Goal: Task Accomplishment & Management: Use online tool/utility

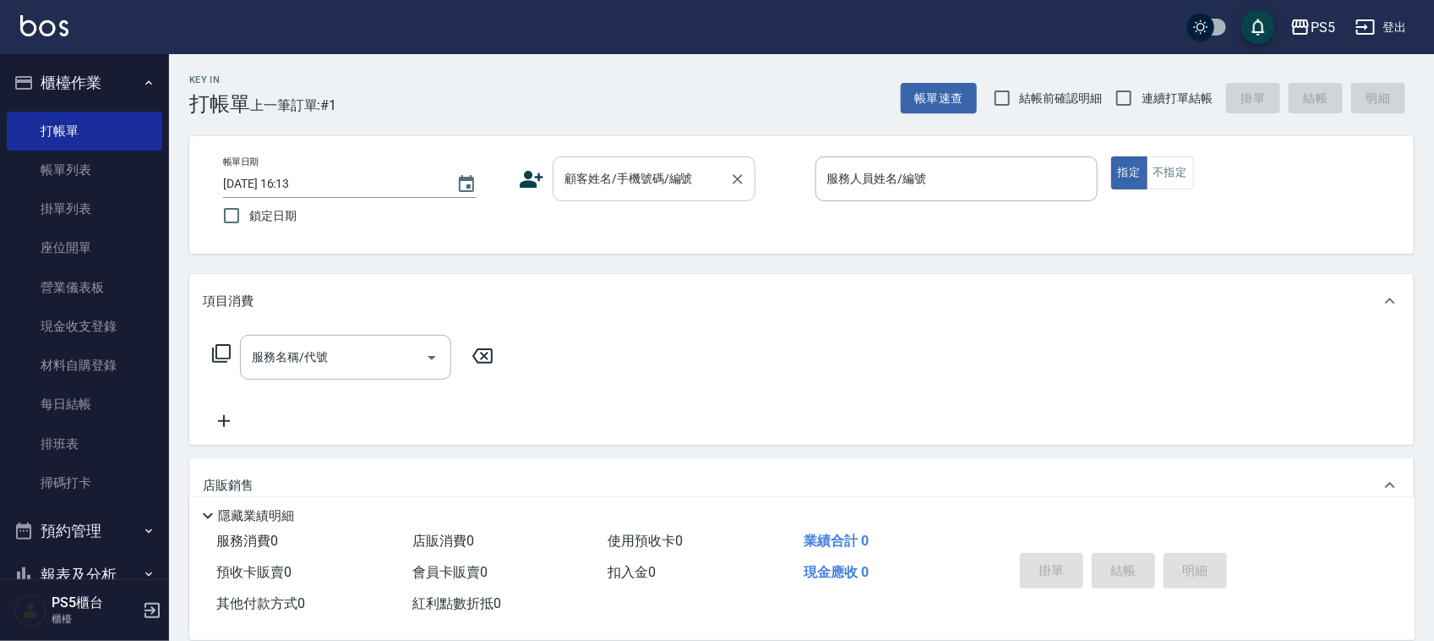
click at [655, 188] on input "顧客姓名/手機號碼/編號" at bounding box center [641, 179] width 162 height 30
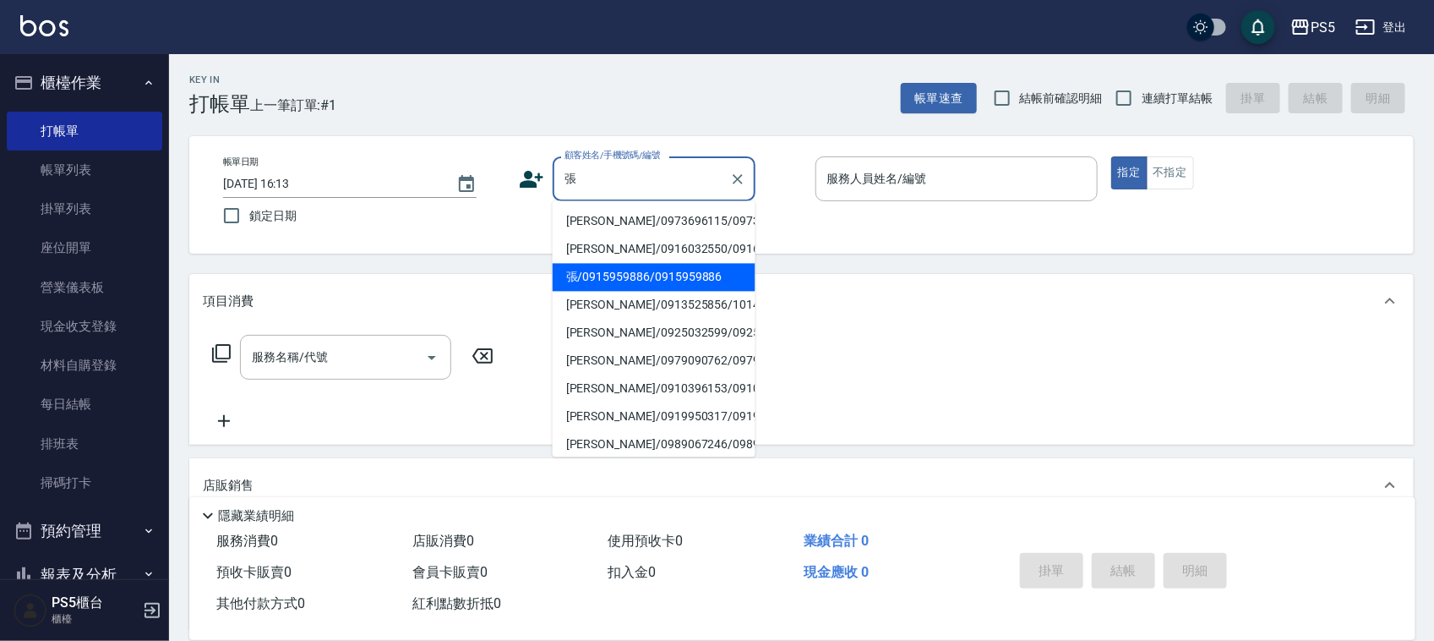
click at [665, 292] on li "張/0915959886/0915959886" at bounding box center [654, 278] width 203 height 28
type input "張/0915959886/0915959886"
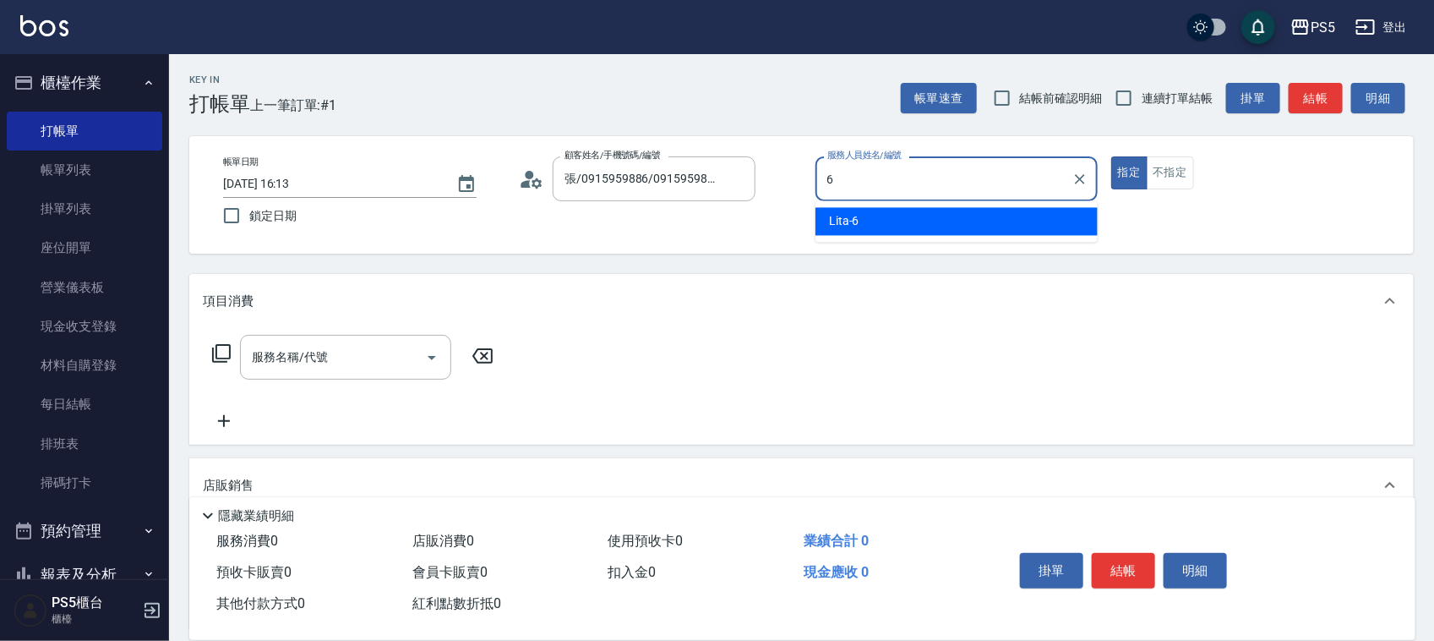
type input "Lita-6"
type button "true"
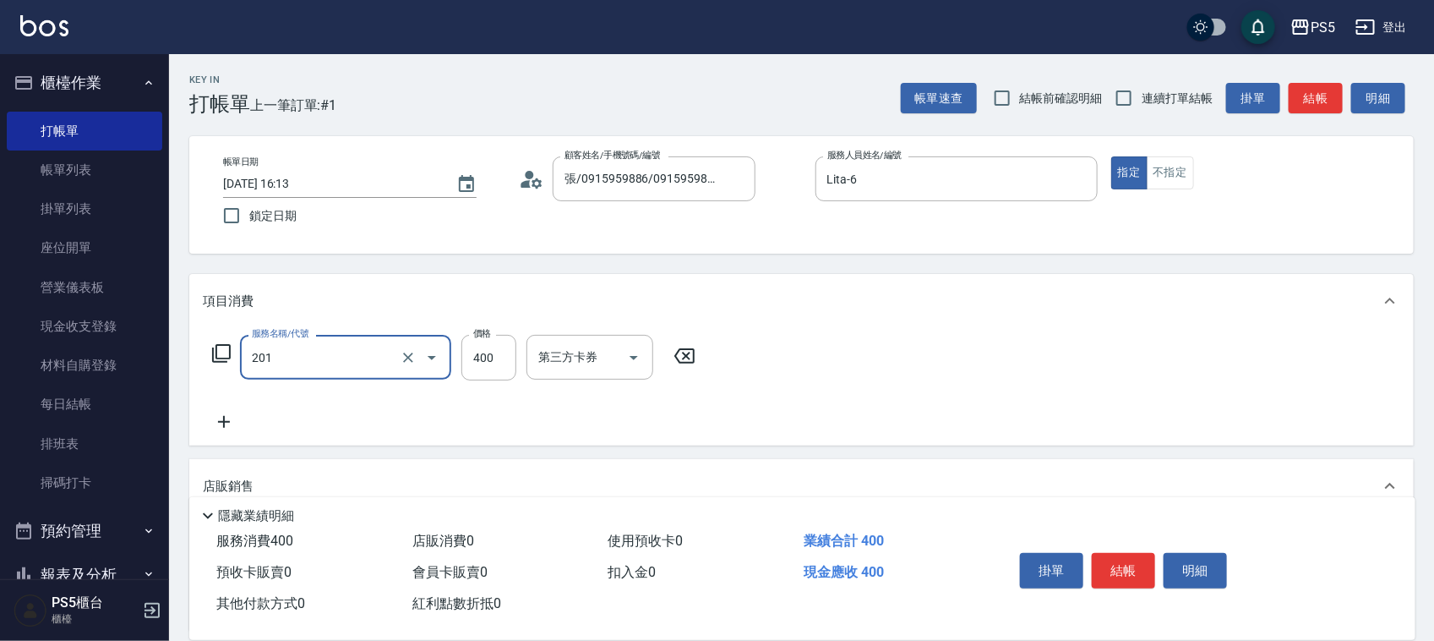
type input "洗剪400(201)"
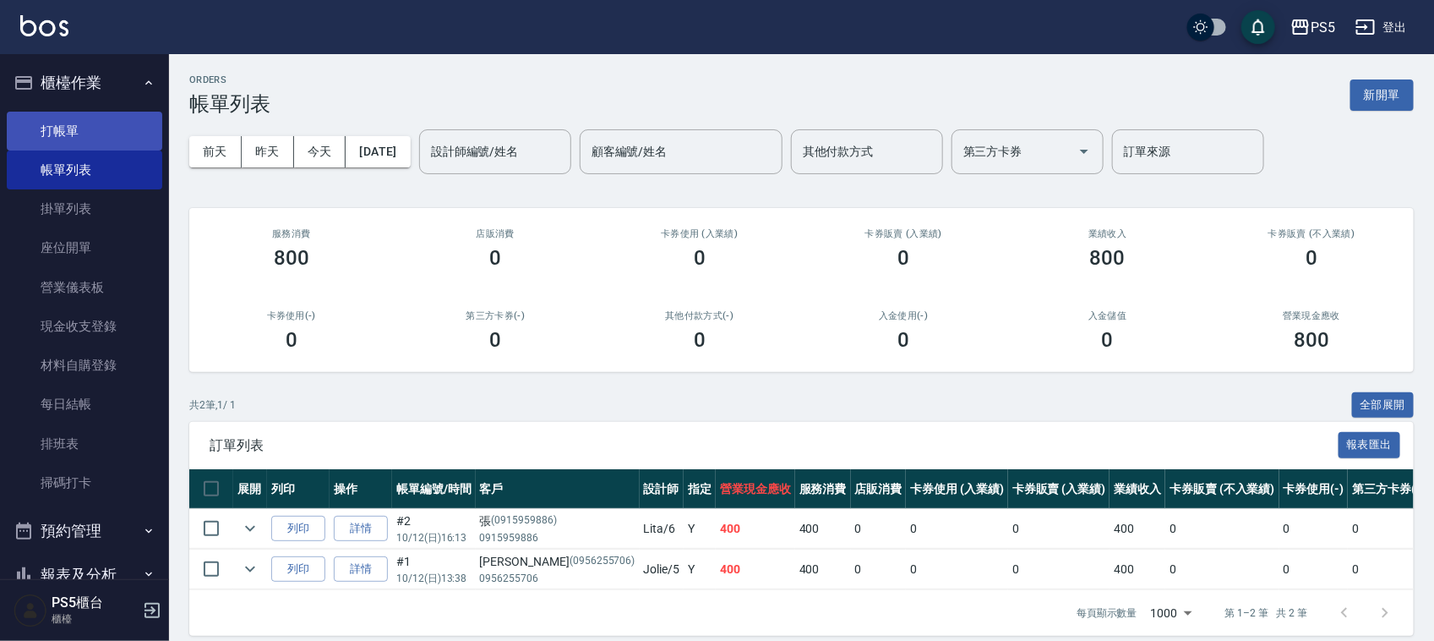
click at [128, 121] on link "打帳單" at bounding box center [85, 131] width 156 height 39
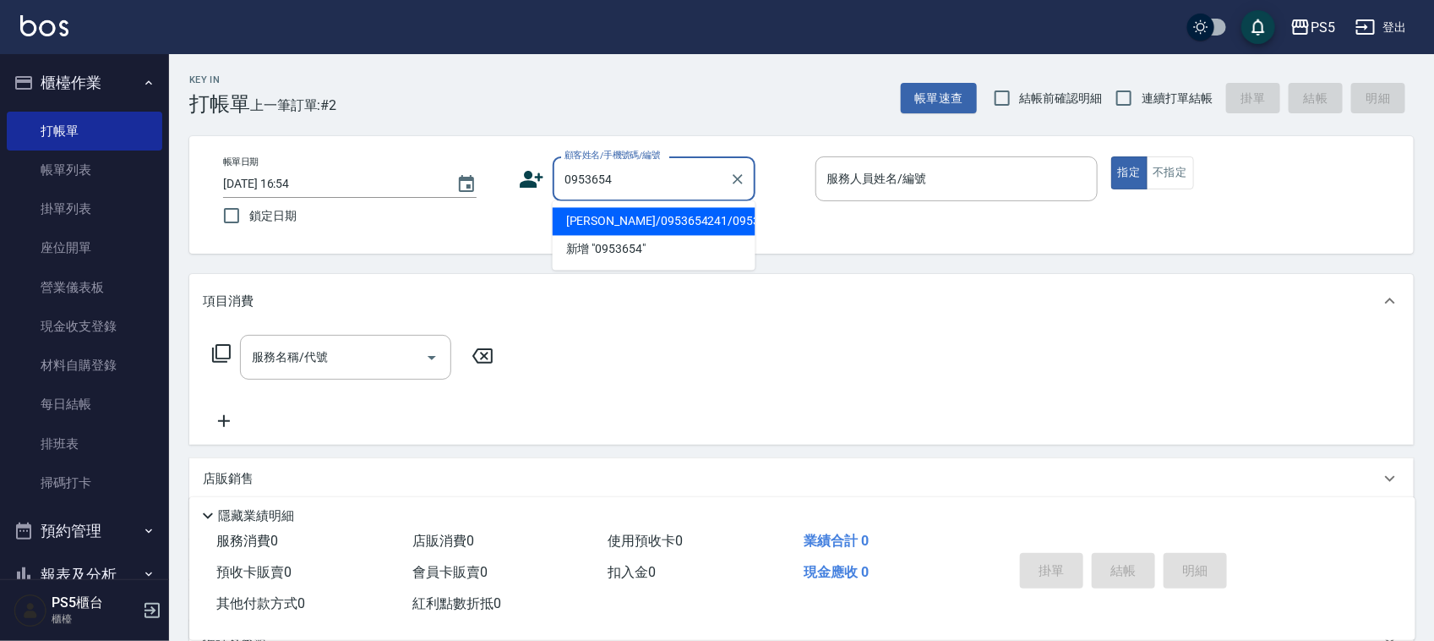
type input "[PERSON_NAME]/0953654241/0953654241"
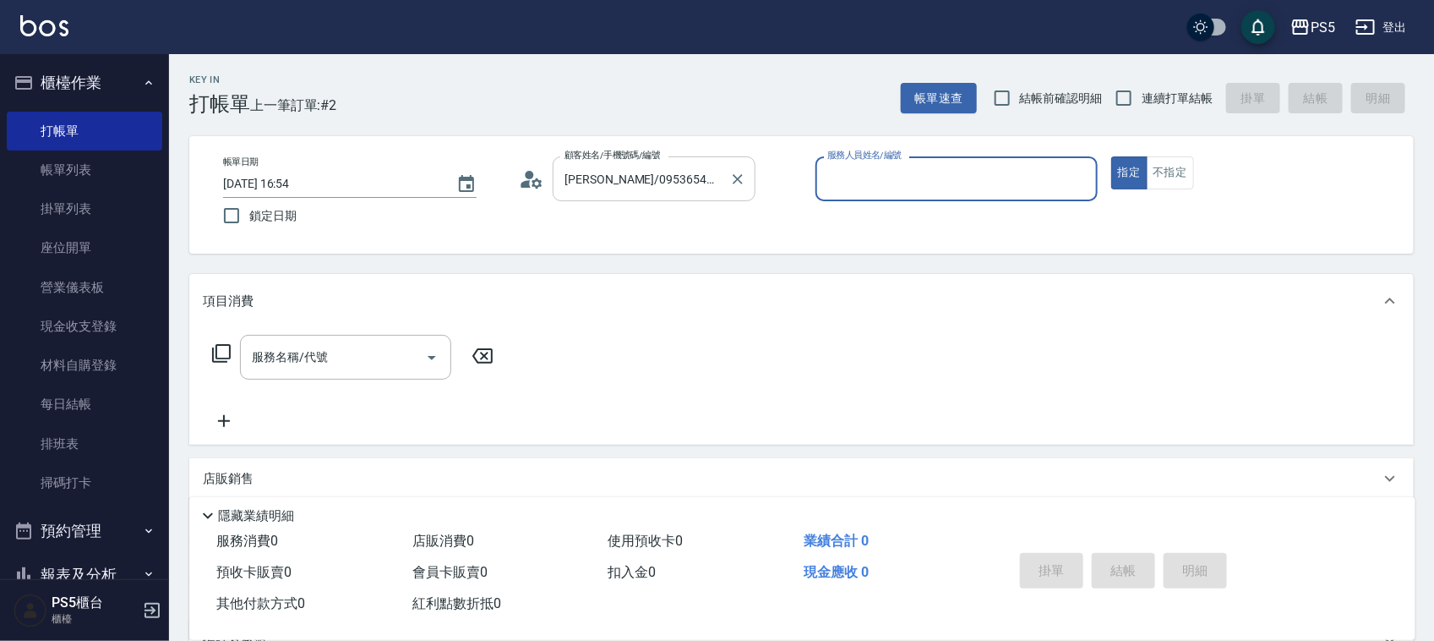
type input "Lita-6"
click at [1111, 156] on button "指定" at bounding box center [1129, 172] width 36 height 33
type button "true"
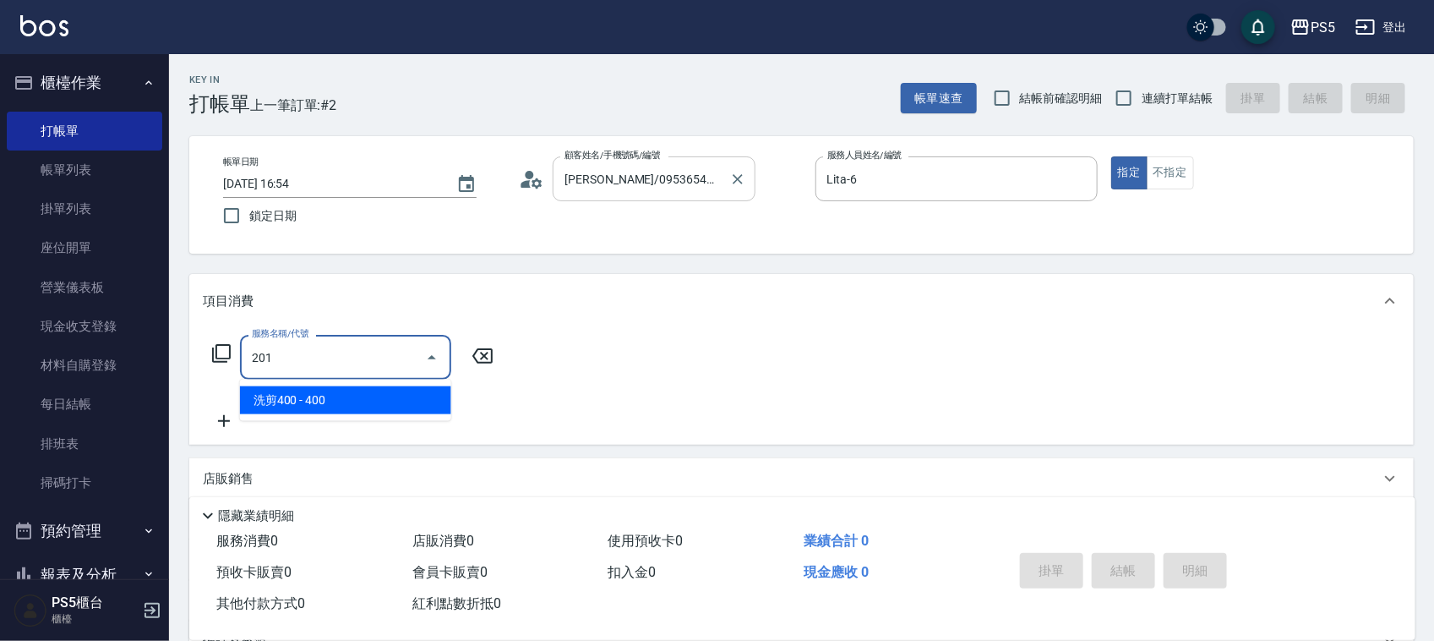
type input "洗剪400(201)"
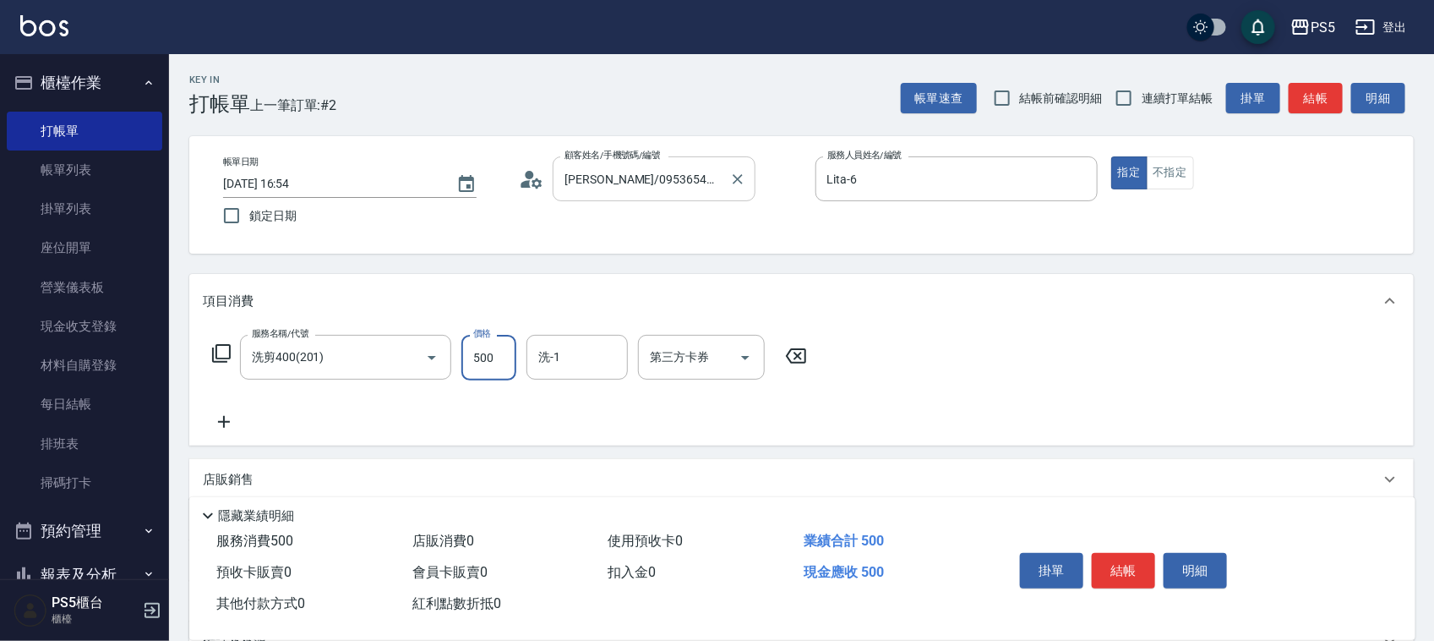
type input "500"
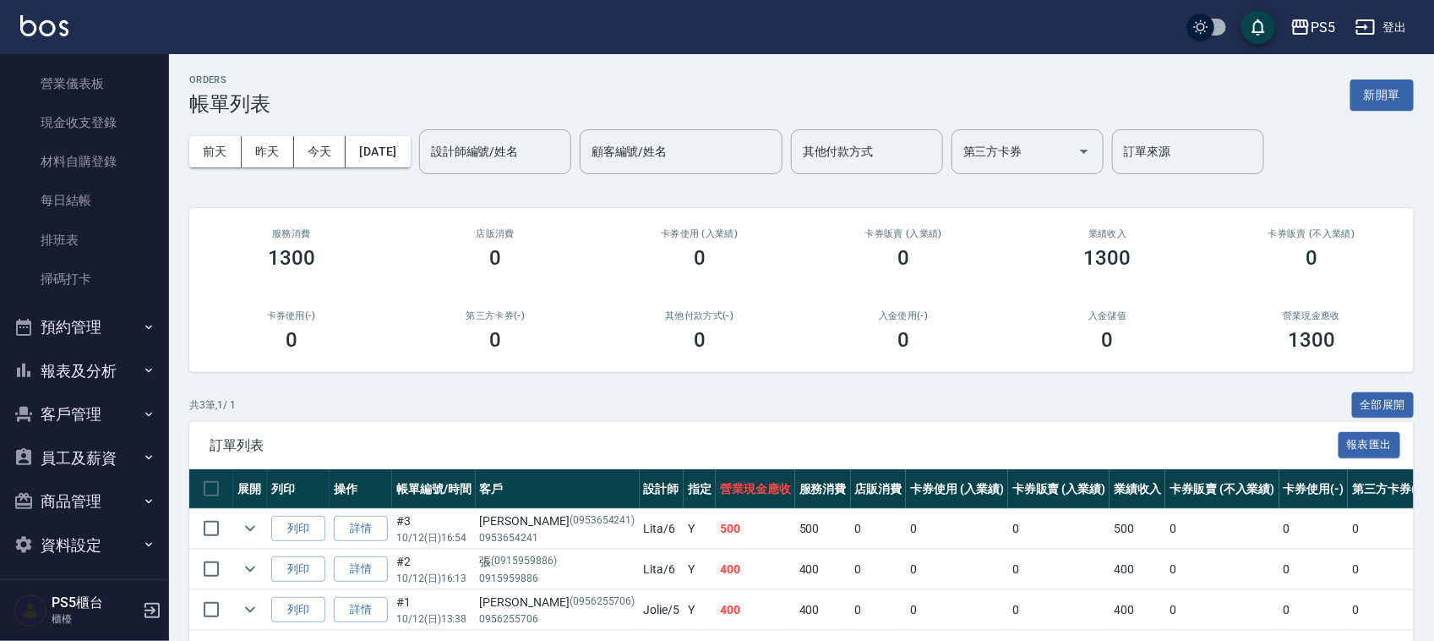
scroll to position [211, 0]
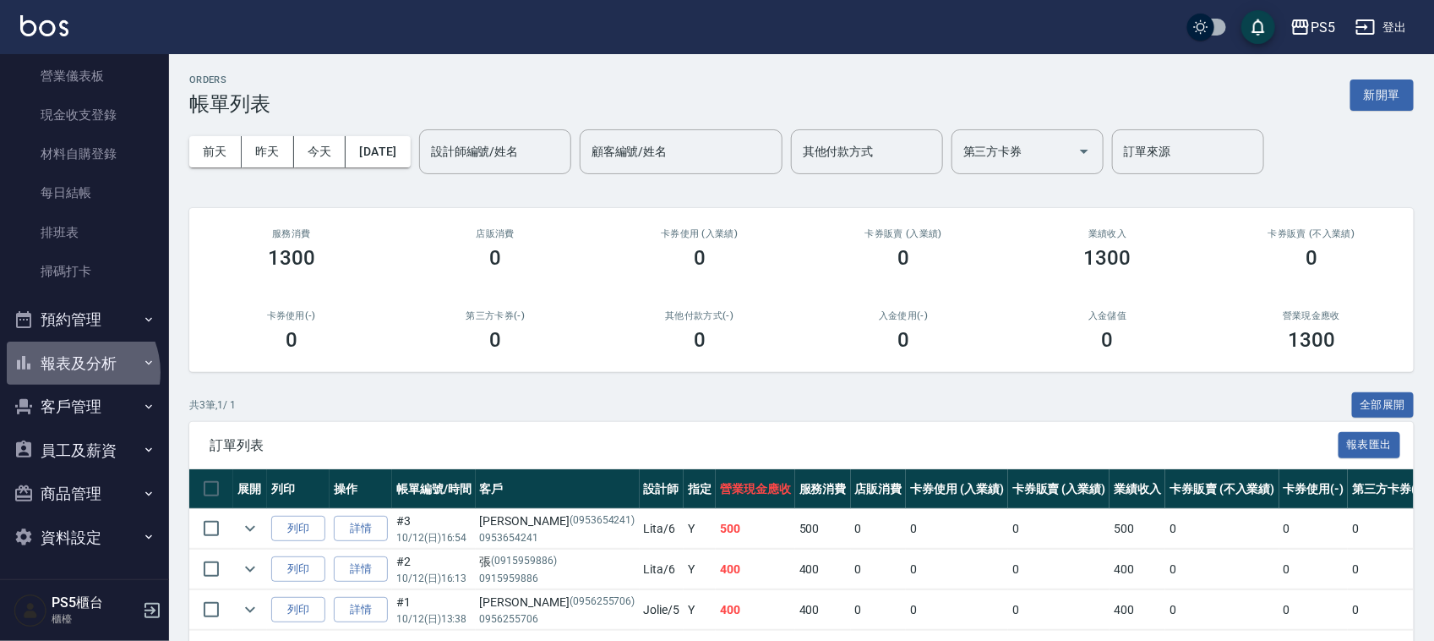
click at [70, 372] on button "報表及分析" at bounding box center [85, 363] width 156 height 44
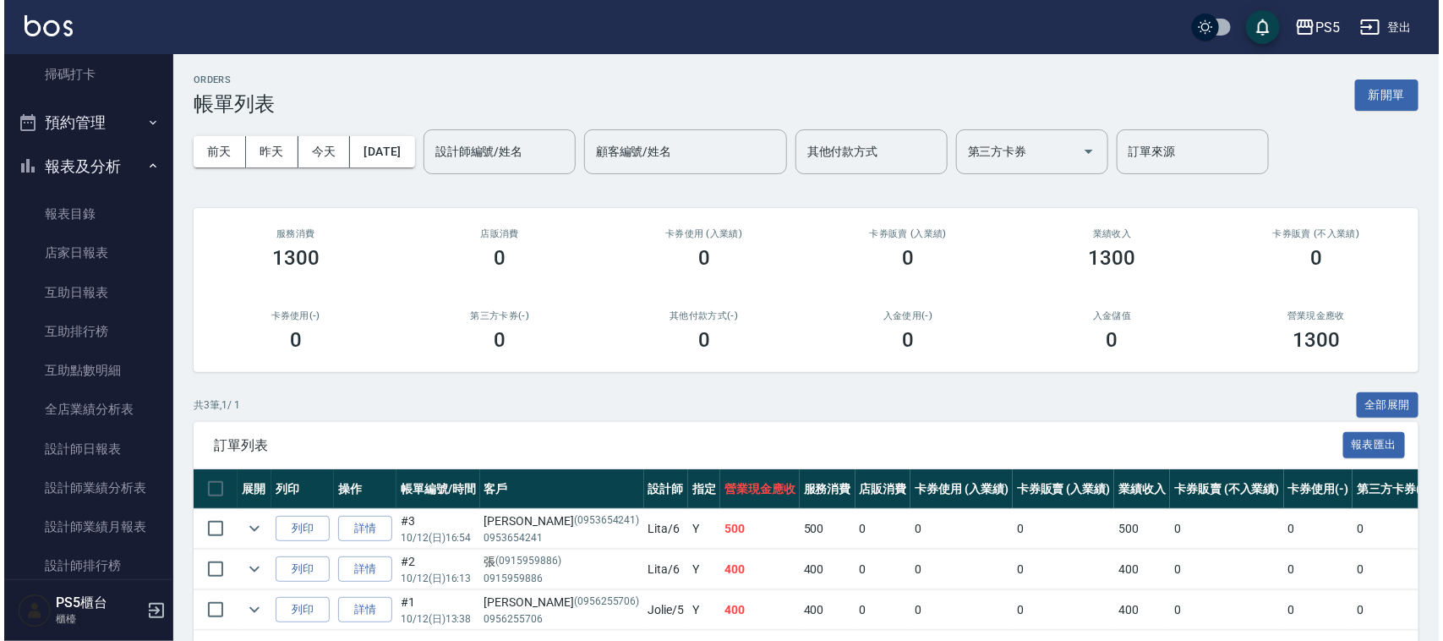
scroll to position [423, 0]
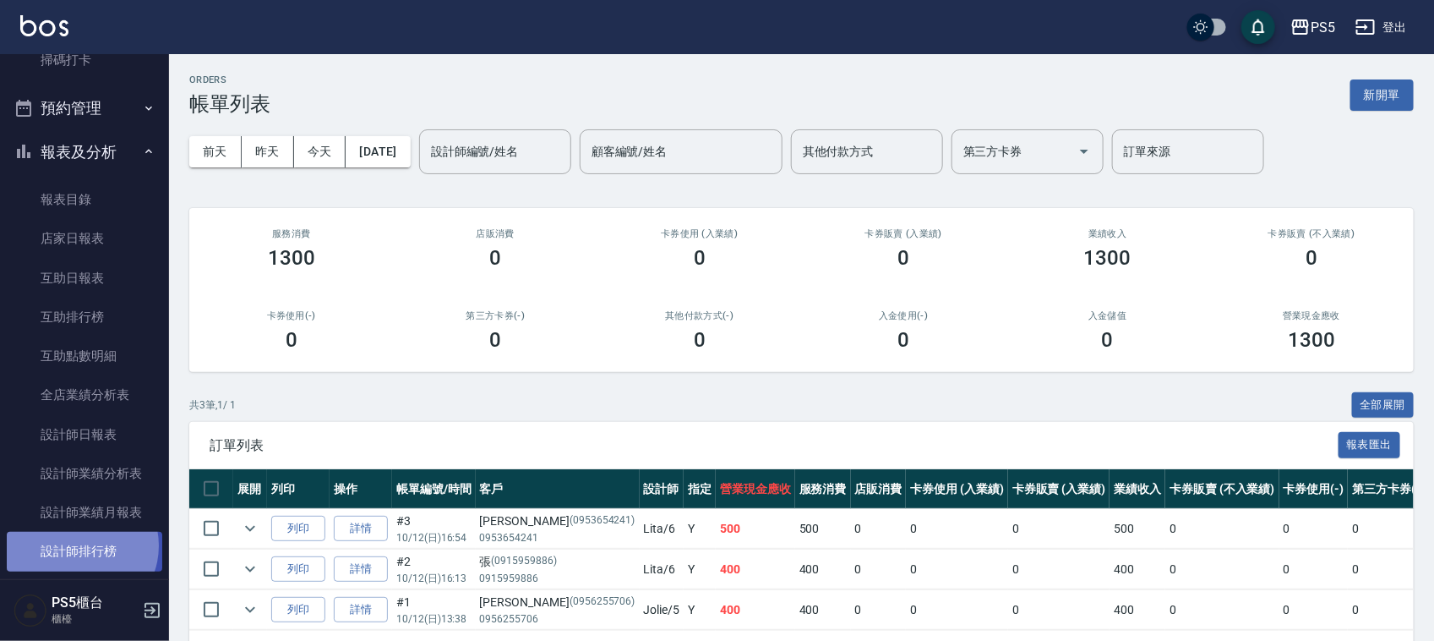
click at [80, 545] on link "設計師排行榜" at bounding box center [85, 551] width 156 height 39
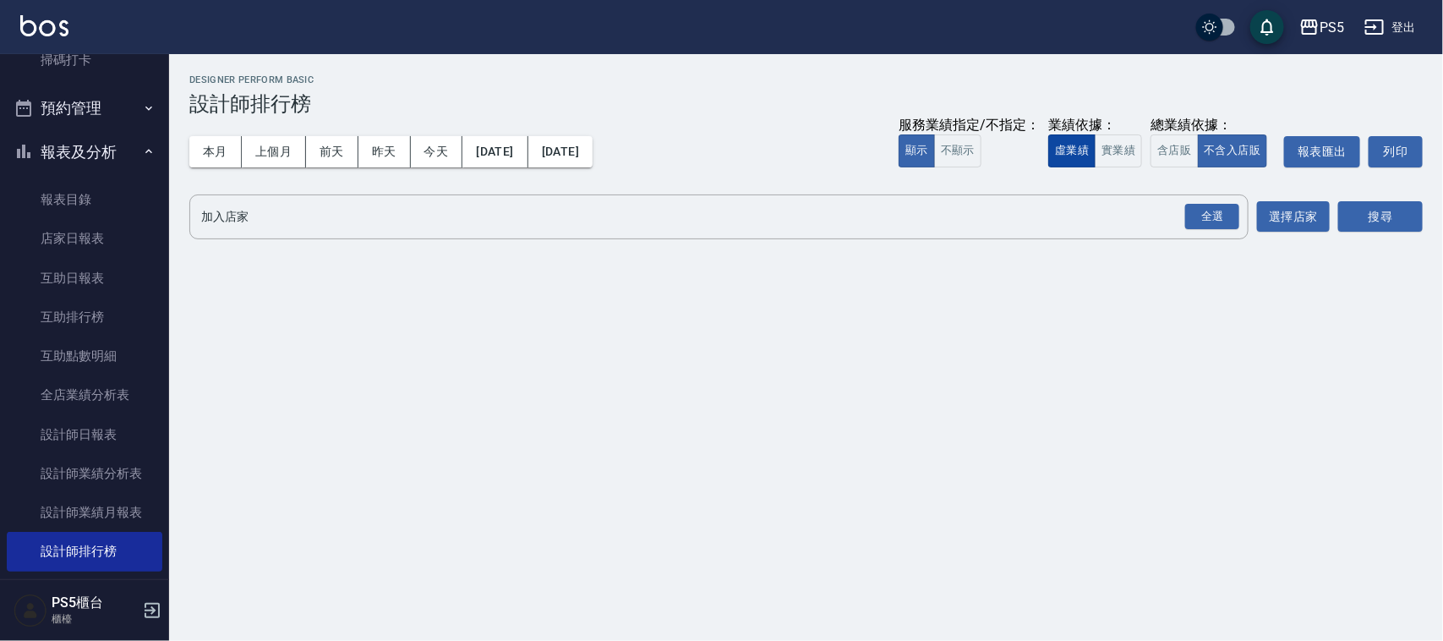
click at [1088, 155] on button "虛業績" at bounding box center [1071, 150] width 47 height 33
click at [1107, 155] on button "實業績" at bounding box center [1117, 150] width 47 height 33
click at [1206, 211] on div "全選" at bounding box center [1212, 217] width 54 height 26
click at [1352, 221] on button "搜尋" at bounding box center [1380, 217] width 85 height 31
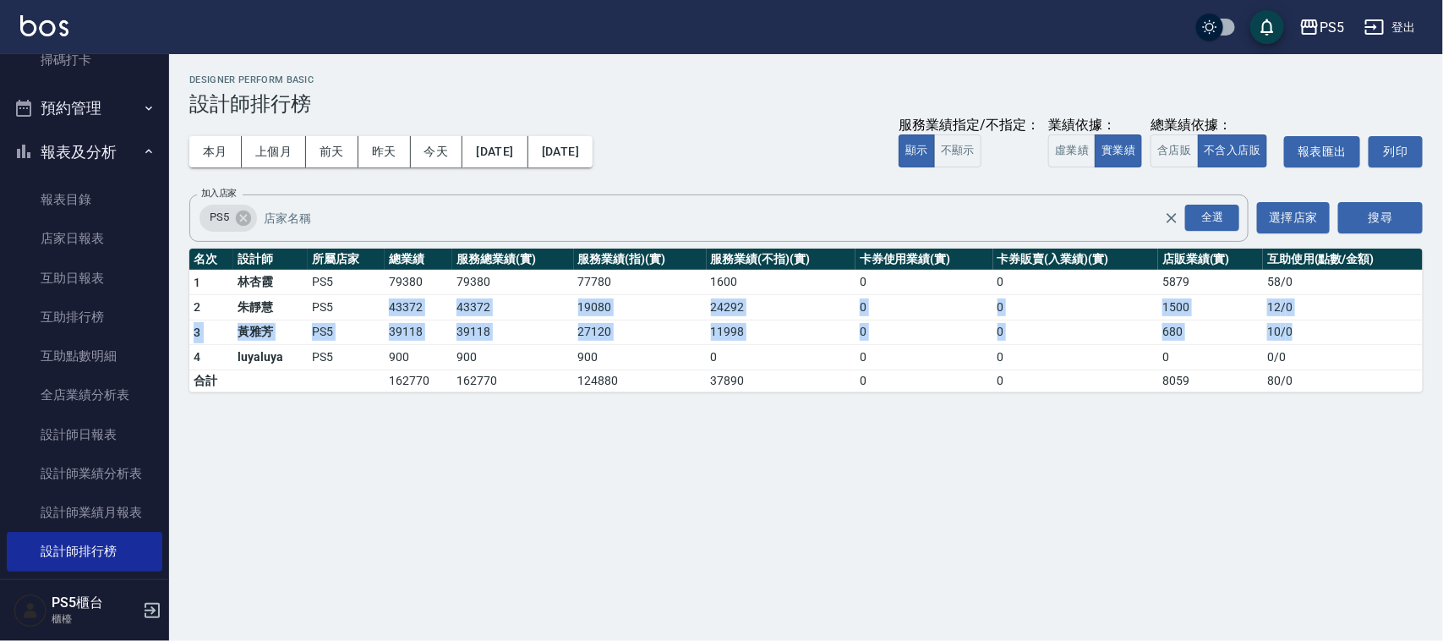
drag, startPoint x: 383, startPoint y: 301, endPoint x: 1327, endPoint y: 332, distance: 944.5
click at [1327, 332] on tbody "1 [PERSON_NAME]PS5 79380 79380 77780 1600 0 0 5879 58 / 0 2 [PERSON_NAME]PS5 43…" at bounding box center [805, 331] width 1233 height 122
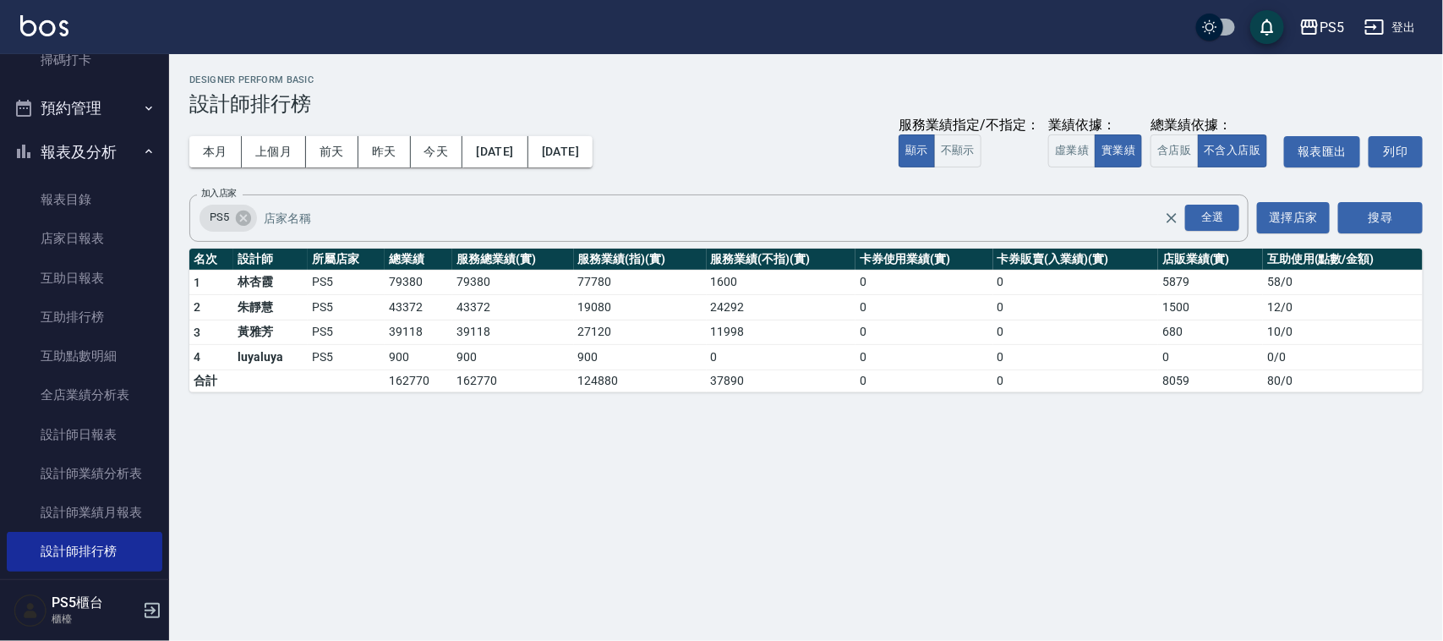
click at [545, 538] on div "PS5 [DATE] - [DATE] 設計師排行榜 列印時間： [DATE][PHONE_NUMBER]:54 Designer Perform Basic…" at bounding box center [721, 320] width 1443 height 641
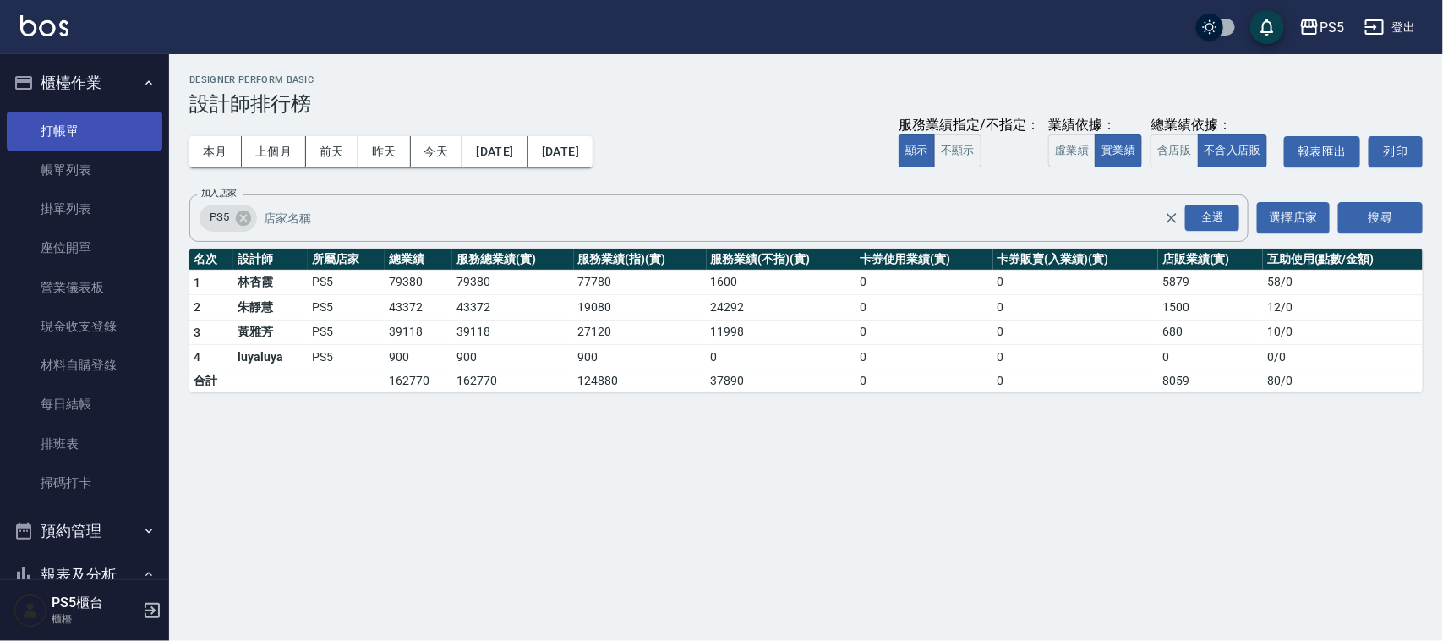
click at [30, 133] on link "打帳單" at bounding box center [85, 131] width 156 height 39
